Goal: Check status: Check status

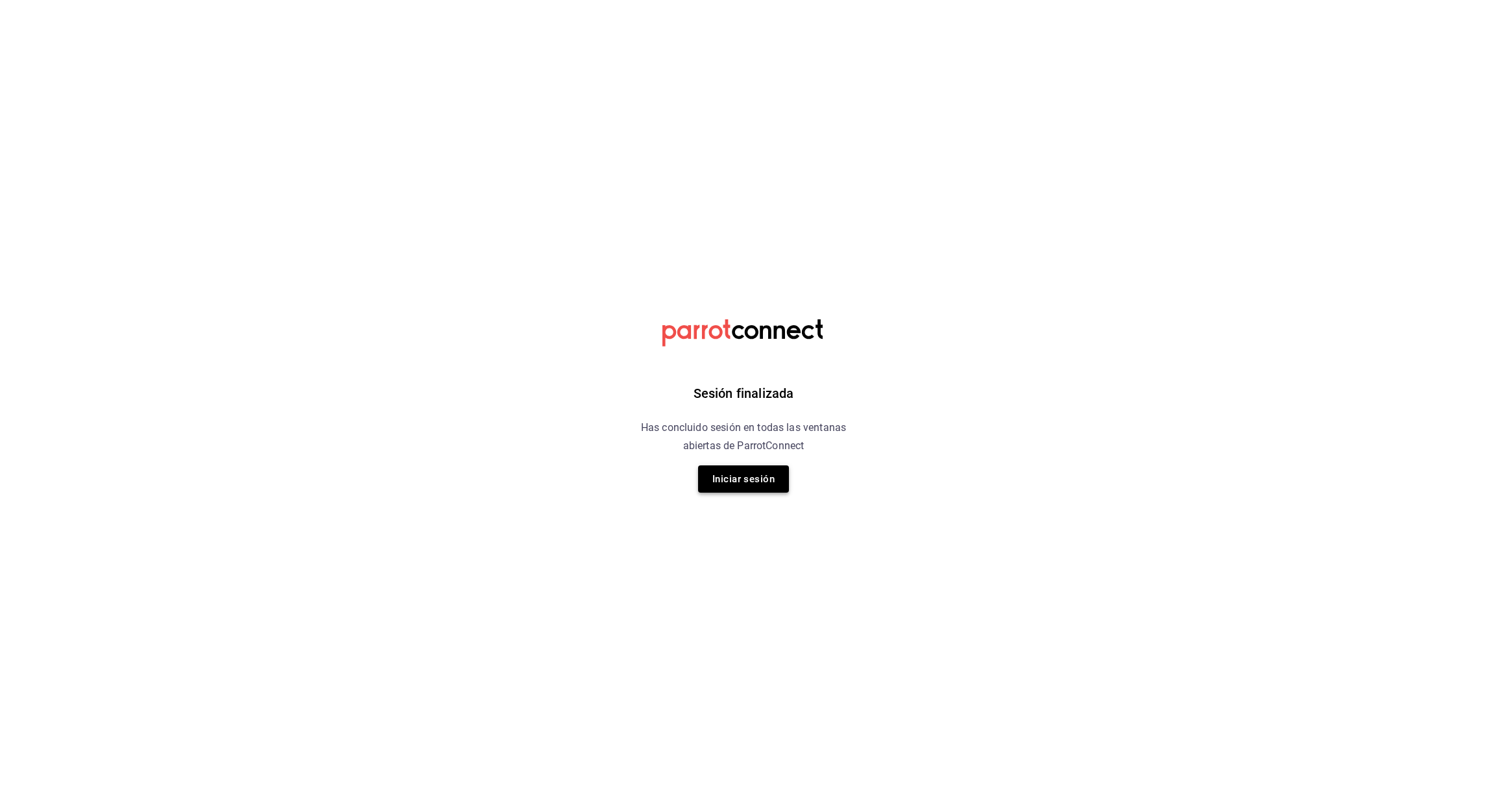
click at [772, 474] on button "Iniciar sesión" at bounding box center [744, 479] width 91 height 27
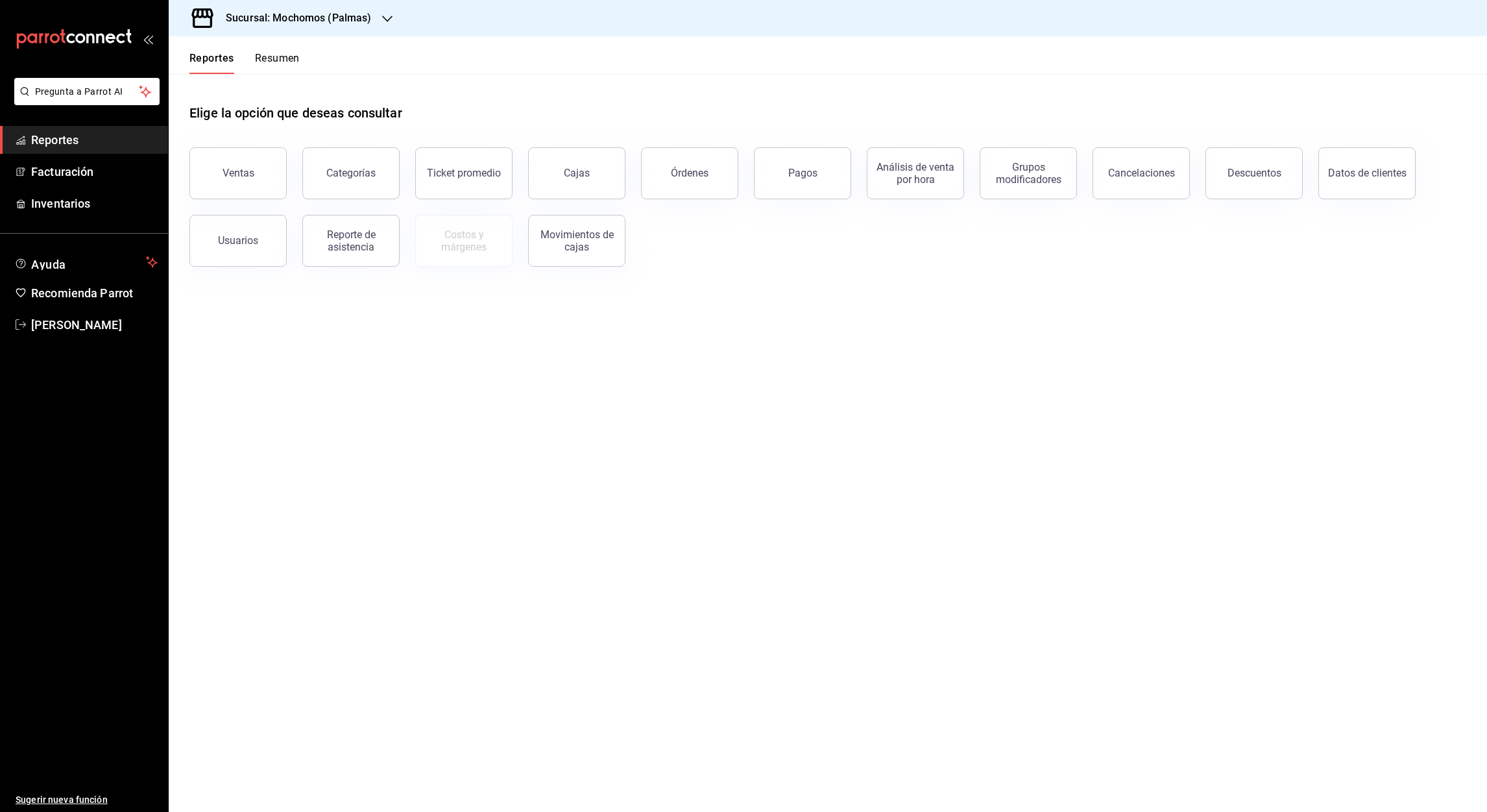
click at [388, 21] on icon "button" at bounding box center [387, 19] width 10 height 10
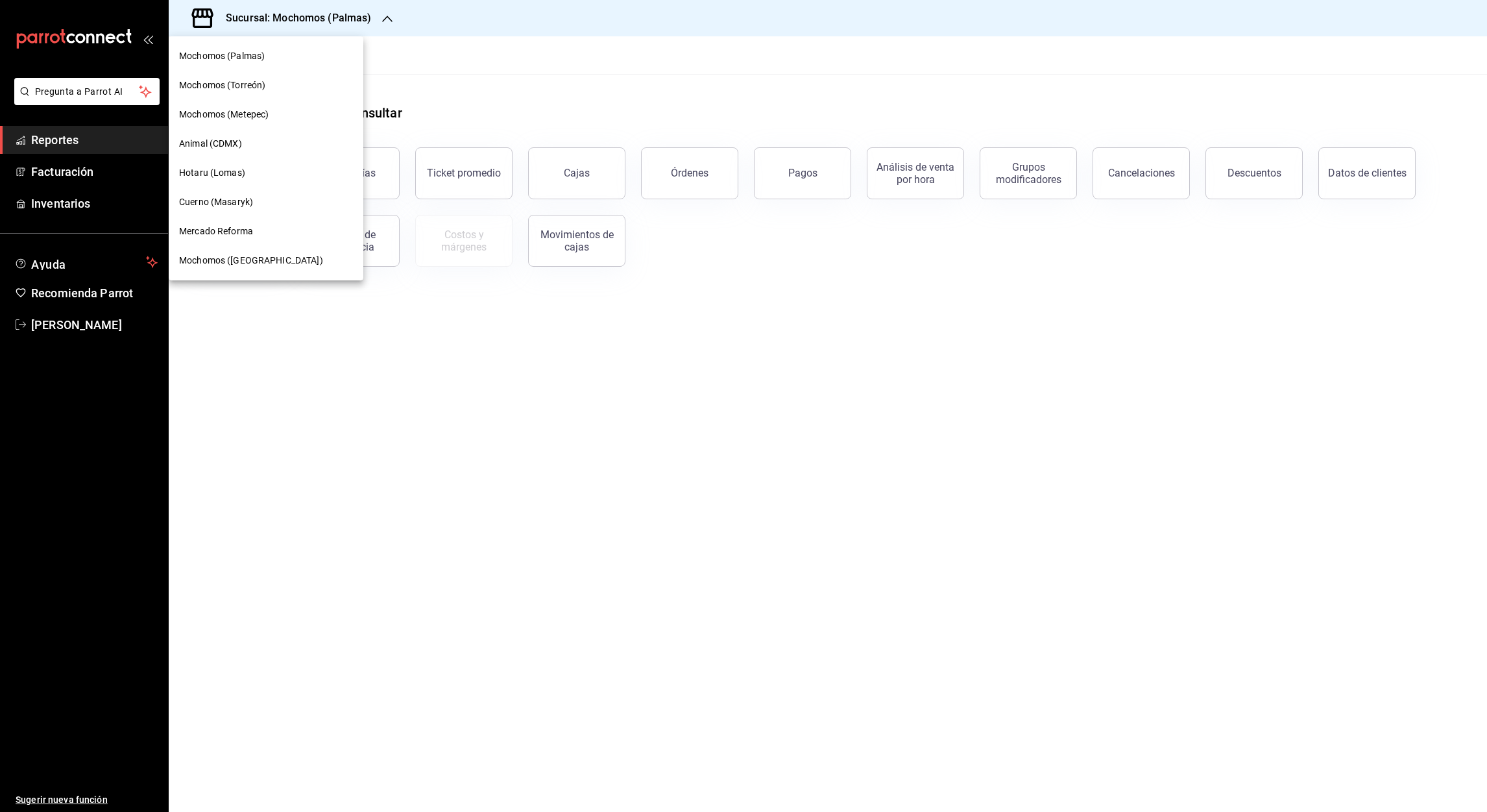
click at [240, 117] on span "Mochomos (Metepec)" at bounding box center [224, 114] width 90 height 14
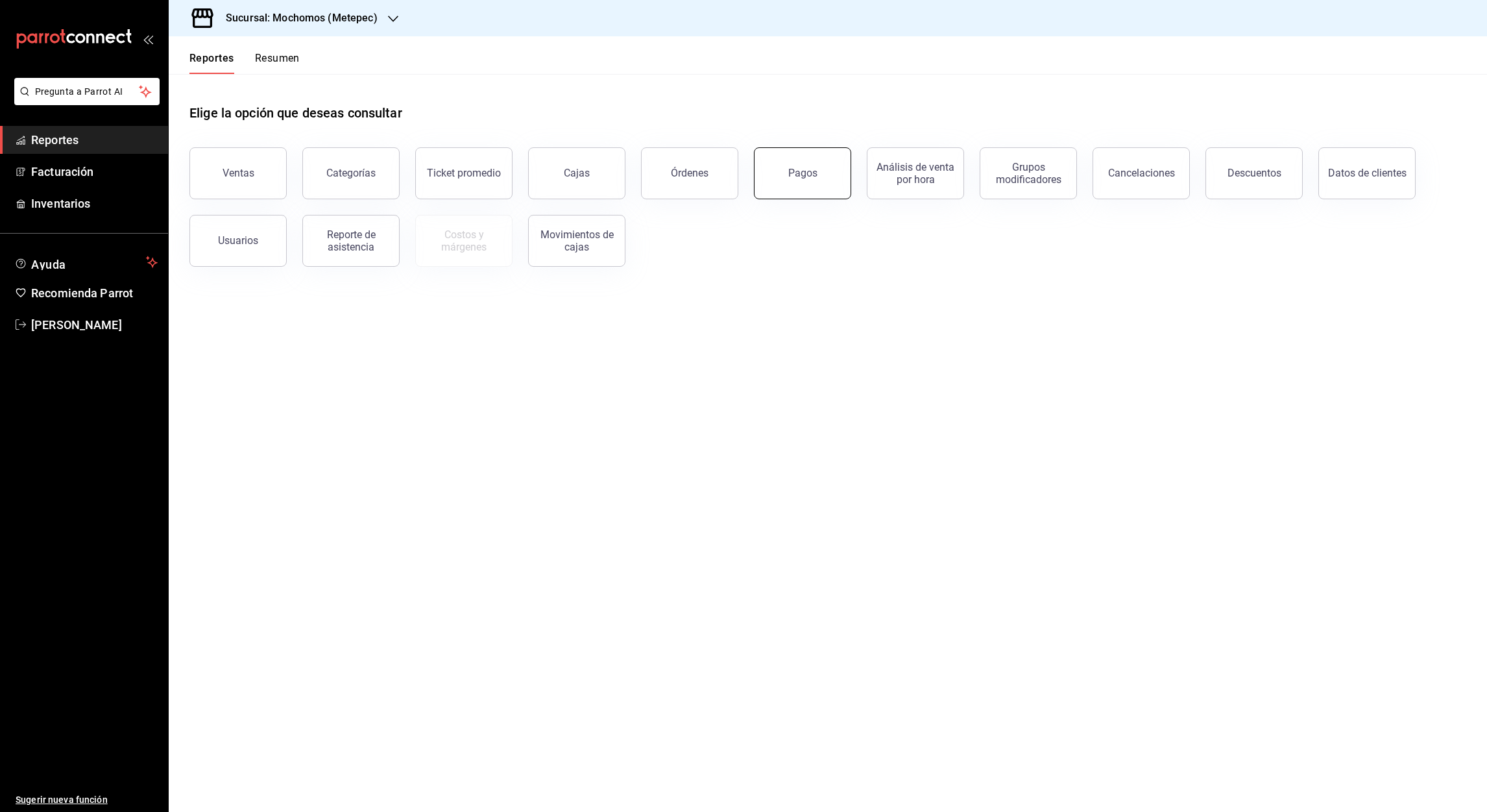
click at [803, 178] on div "Pagos" at bounding box center [803, 173] width 29 height 12
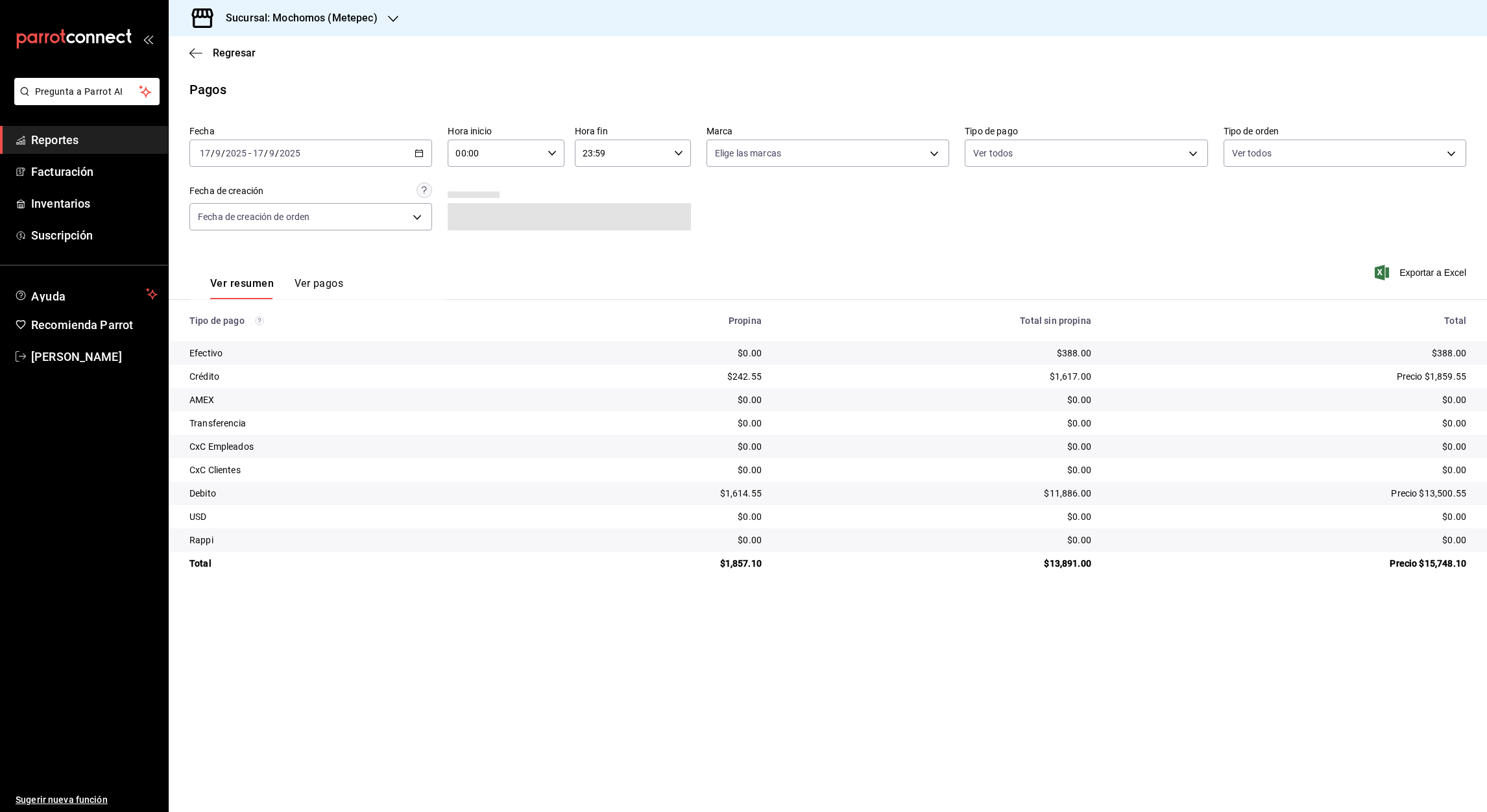
click at [415, 156] on \(Stroke\) "button" at bounding box center [419, 154] width 8 height 7
click at [222, 341] on span "Rango de fechas" at bounding box center [250, 338] width 100 height 14
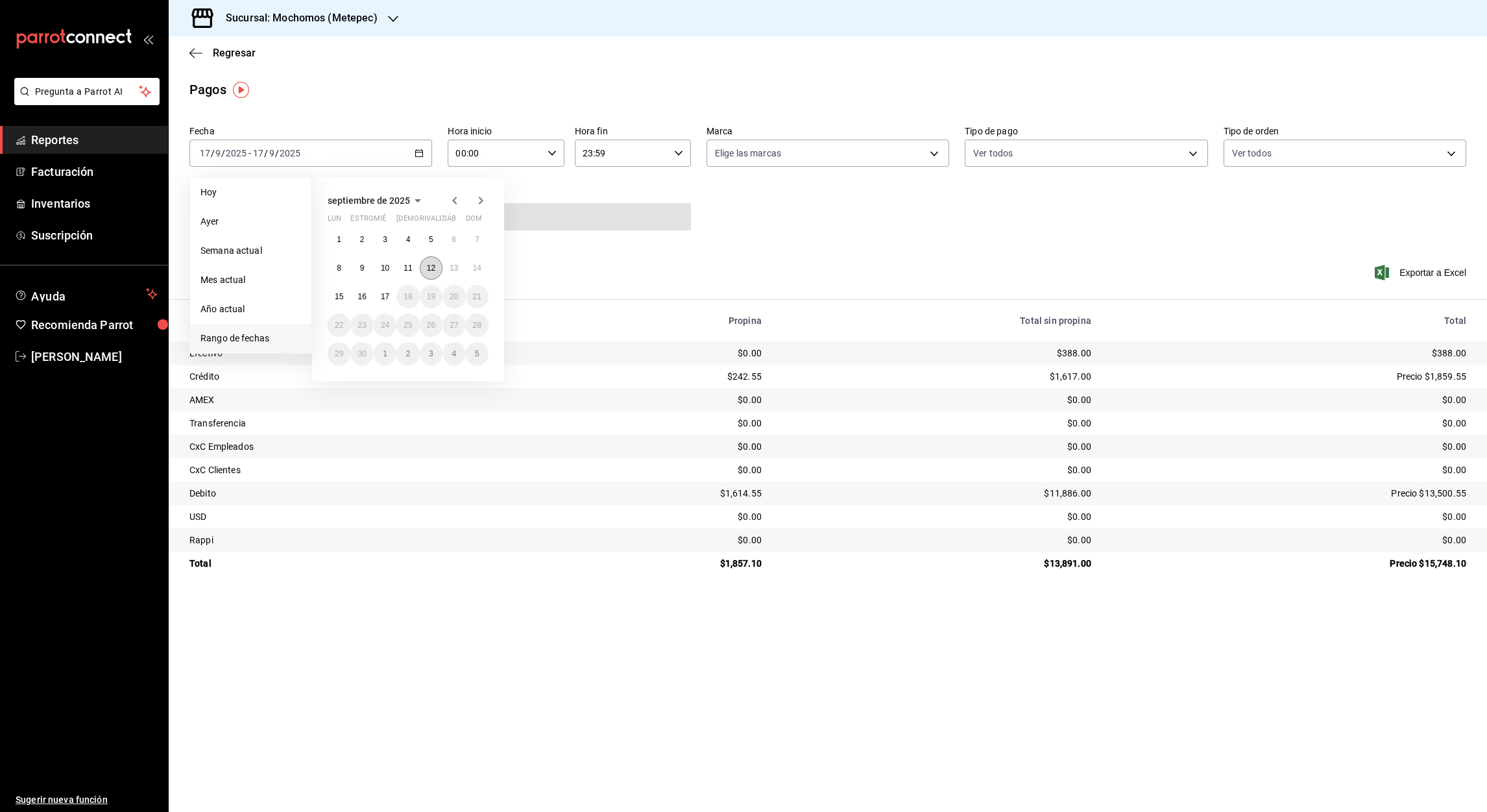
click at [434, 266] on abbr "12" at bounding box center [432, 268] width 9 height 9
click at [446, 269] on button "13" at bounding box center [453, 268] width 22 height 23
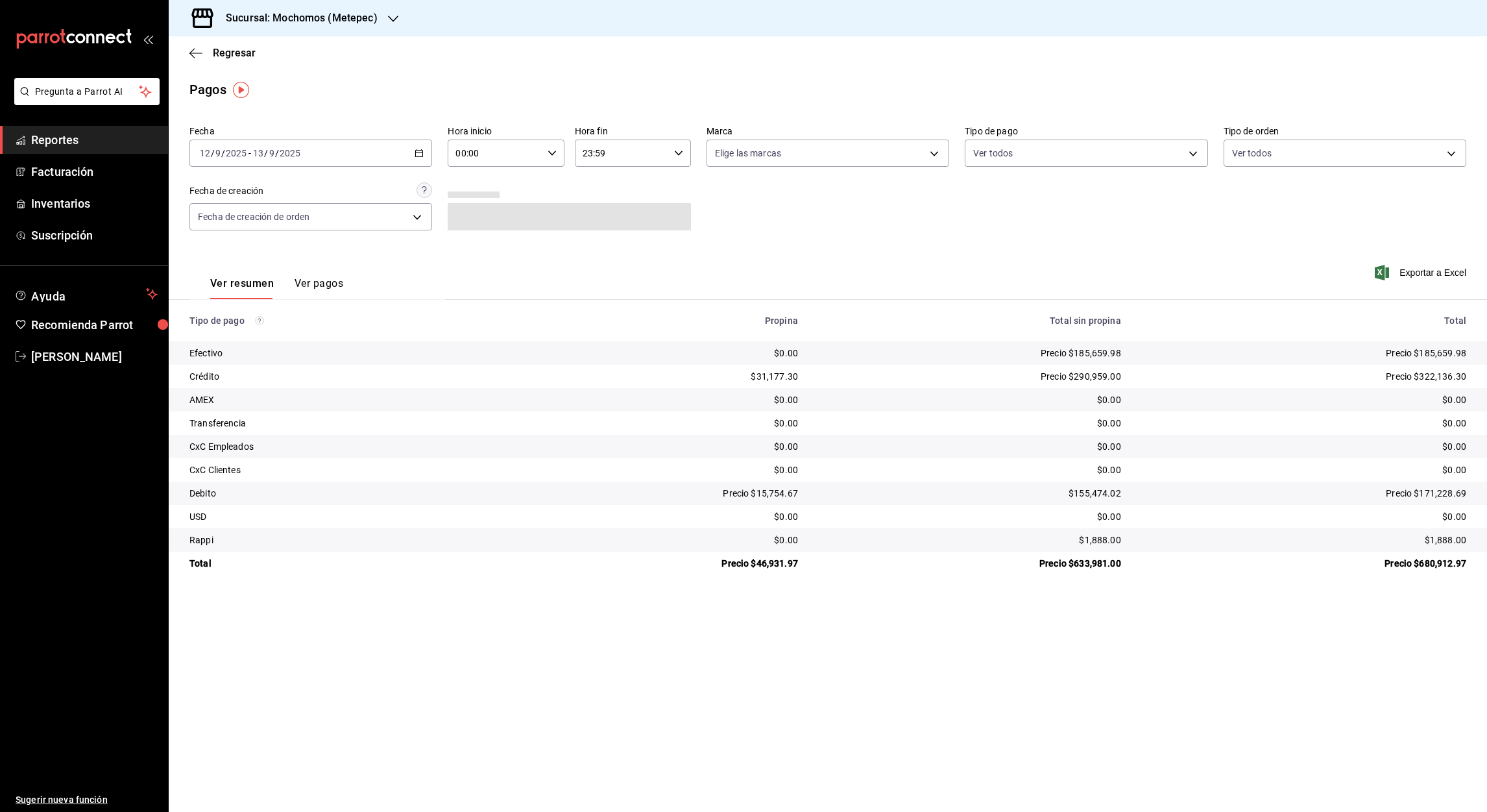
click at [458, 157] on input "00:00" at bounding box center [494, 153] width 94 height 26
click at [472, 258] on button "05" at bounding box center [477, 253] width 53 height 26
type input "05:00"
click at [587, 157] on div at bounding box center [744, 406] width 1487 height 812
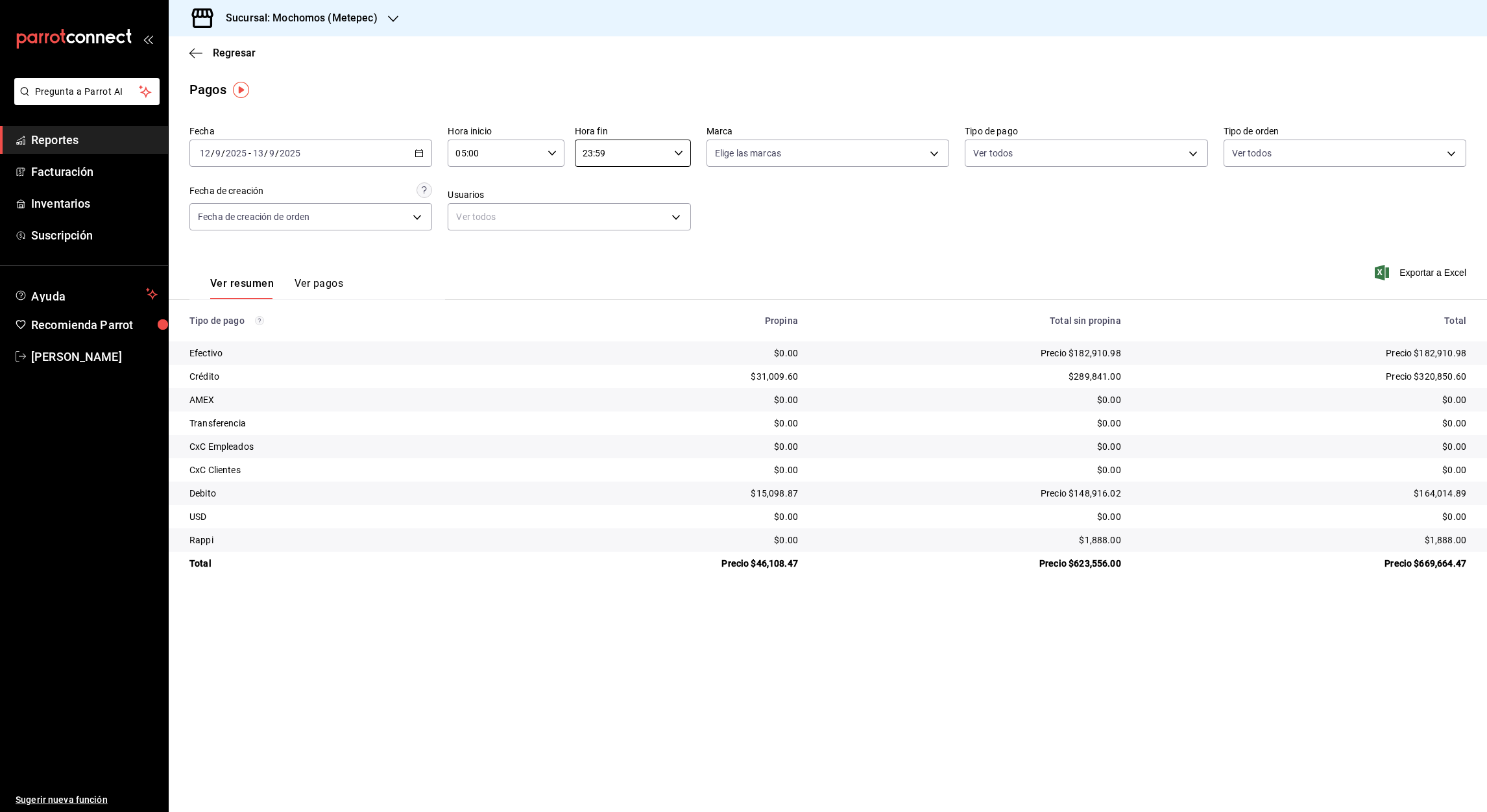
click at [587, 157] on input "23:59" at bounding box center [622, 153] width 94 height 26
click at [601, 227] on button "05" at bounding box center [604, 236] width 53 height 26
click at [603, 151] on div at bounding box center [744, 406] width 1487 height 812
click at [599, 153] on input "05:59" at bounding box center [622, 153] width 94 height 26
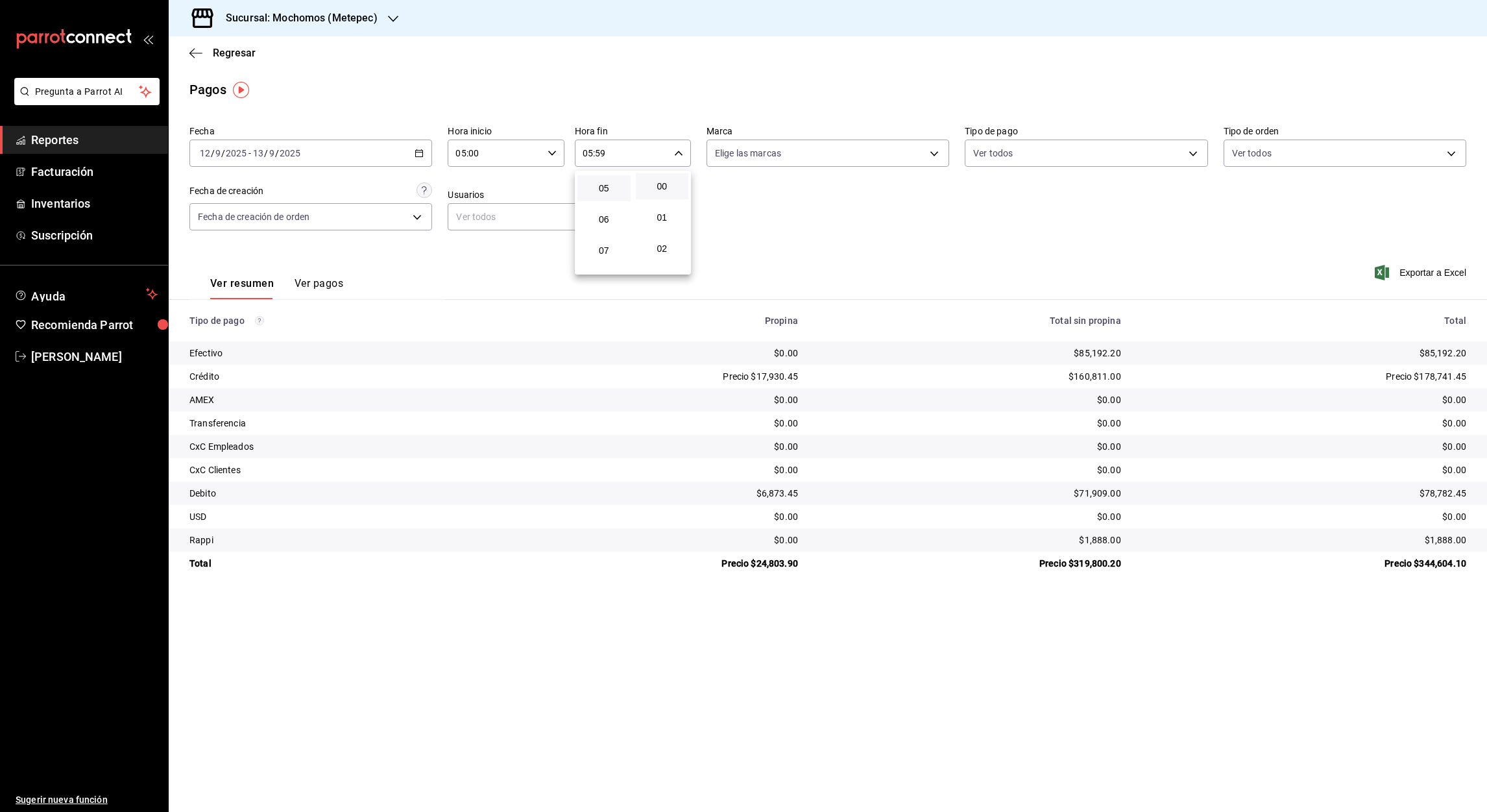
click at [659, 192] on button "00" at bounding box center [663, 186] width 53 height 26
type input "05:00"
